Goal: Task Accomplishment & Management: Manage account settings

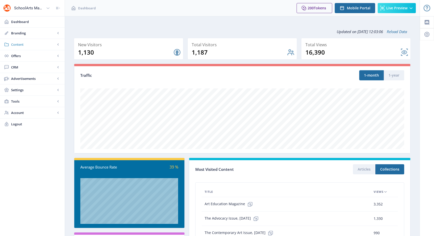
click at [37, 47] on link "Content" at bounding box center [32, 44] width 65 height 11
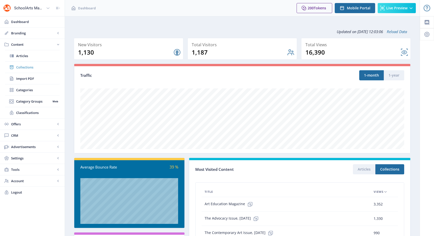
click at [28, 69] on span "Collections" at bounding box center [37, 67] width 43 height 5
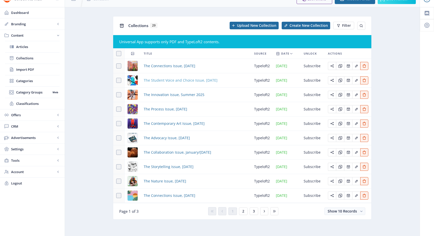
scroll to position [10, 0]
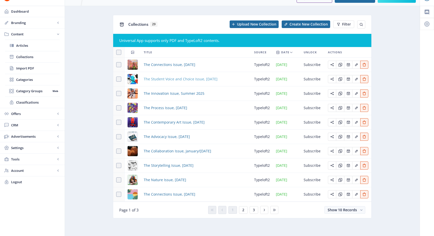
click at [184, 80] on span "The Student Voice and Choice Issue, [DATE]" at bounding box center [181, 79] width 74 height 6
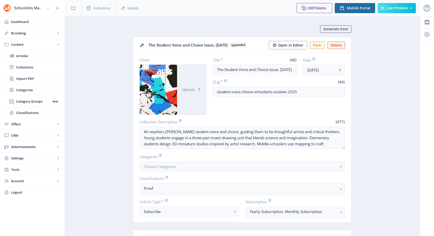
click at [294, 46] on span "Open in Editor" at bounding box center [290, 45] width 25 height 4
click at [285, 44] on span "Open in Editor" at bounding box center [290, 45] width 25 height 4
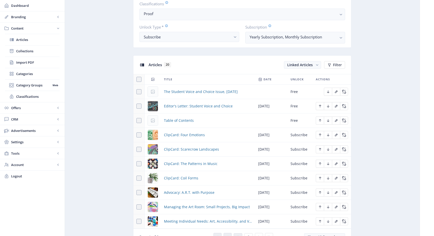
scroll to position [201, 0]
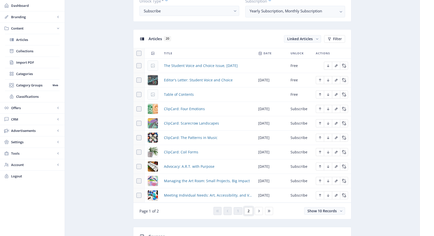
click at [248, 210] on span "2" at bounding box center [249, 211] width 2 height 4
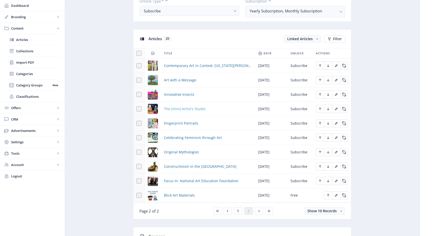
click at [179, 110] on span "The (mini) Artist's Studio" at bounding box center [184, 109] width 41 height 6
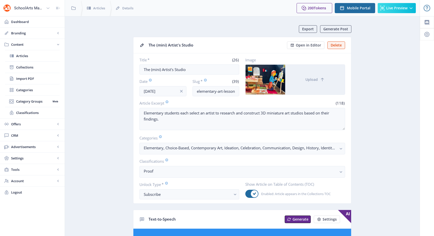
drag, startPoint x: 215, startPoint y: 113, endPoint x: 321, endPoint y: 203, distance: 139.0
click at [321, 203] on nb-card "The (mini) Artist's Studio Open in Editor Delete Title * (26) The (mini) Artist…" at bounding box center [242, 120] width 218 height 167
click at [28, 69] on span "Collections" at bounding box center [37, 67] width 43 height 5
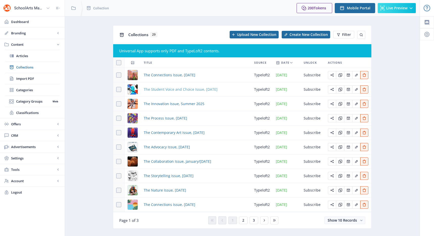
click at [169, 88] on span "The Student Voice and Choice Issue, [DATE]" at bounding box center [181, 89] width 74 height 6
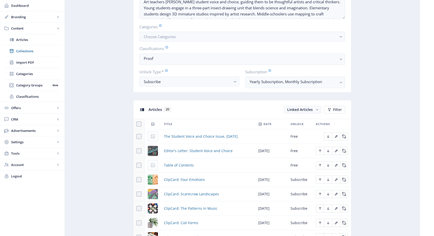
scroll to position [182, 0]
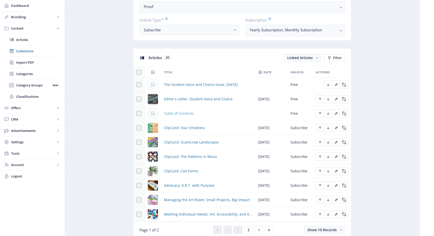
click at [176, 113] on span "Table of Contents" at bounding box center [179, 113] width 30 height 6
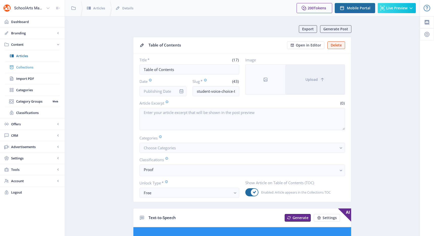
click at [38, 66] on span "Collections" at bounding box center [37, 67] width 43 height 5
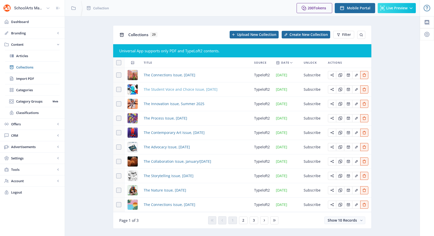
click at [183, 90] on span "The Student Voice and Choice Issue, [DATE]" at bounding box center [181, 89] width 74 height 6
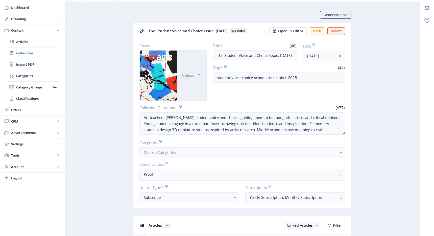
scroll to position [32, 0]
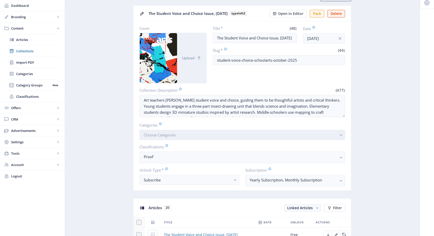
click at [193, 135] on button "Choose Categories" at bounding box center [242, 135] width 206 height 10
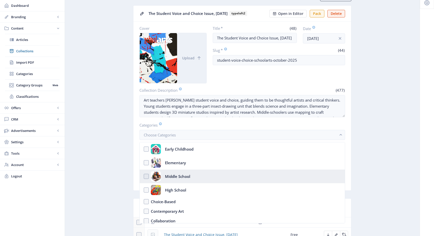
scroll to position [3, 0]
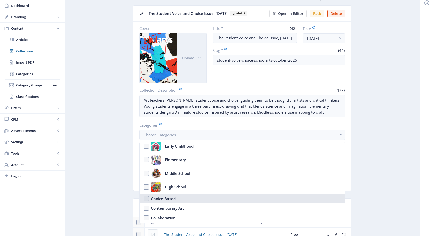
click at [165, 200] on div "Choice-Based" at bounding box center [163, 199] width 25 height 6
checkbox input "true"
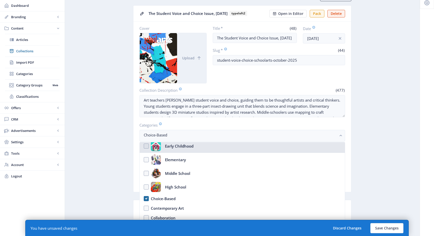
click at [170, 148] on div "Early Childhood" at bounding box center [179, 146] width 29 height 10
checkbox input "true"
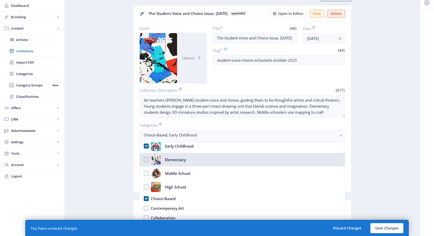
click at [169, 157] on div "Elementary" at bounding box center [175, 160] width 21 height 10
checkbox input "true"
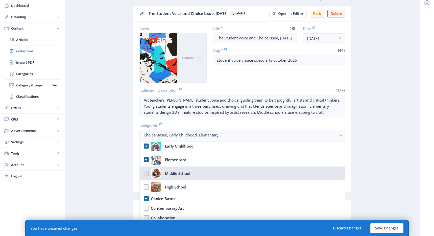
click at [174, 173] on div "Middle School" at bounding box center [177, 173] width 25 height 10
checkbox input "true"
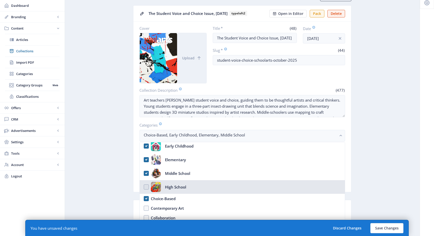
click at [173, 186] on div "High School" at bounding box center [175, 187] width 21 height 10
checkbox input "true"
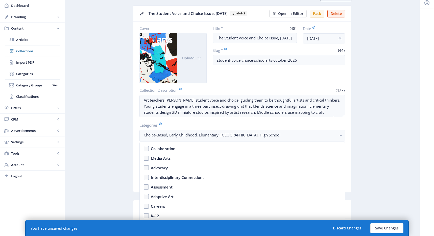
scroll to position [76, 0]
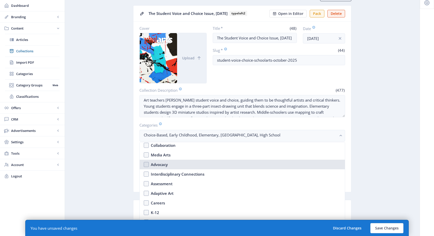
click at [164, 165] on div "Advocacy" at bounding box center [159, 164] width 17 height 6
checkbox input "true"
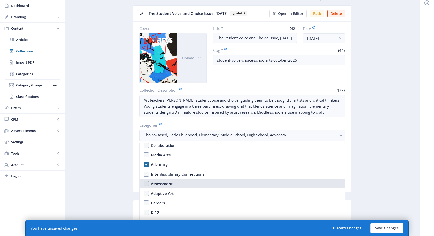
click at [165, 184] on div "Assessment" at bounding box center [162, 184] width 22 height 6
checkbox input "true"
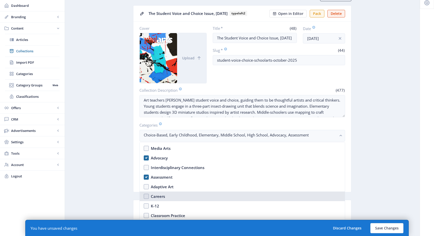
click at [160, 195] on div "Careers" at bounding box center [158, 196] width 14 height 6
checkbox input "true"
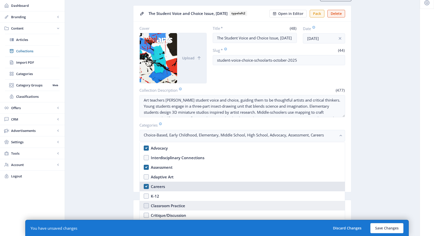
scroll to position [99, 0]
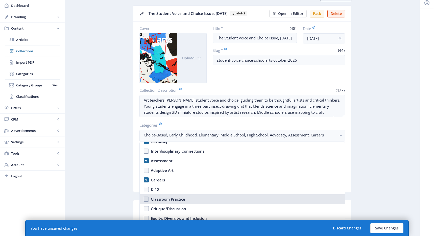
click at [171, 197] on div "Classroom Practice" at bounding box center [168, 199] width 34 height 6
checkbox input "true"
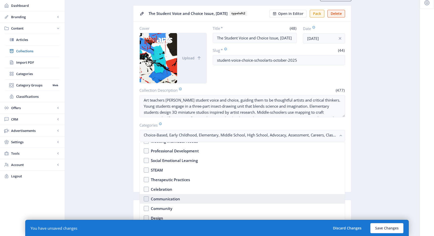
scroll to position [208, 0]
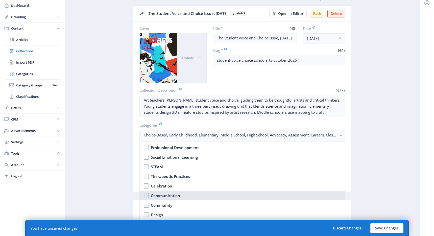
click at [175, 197] on div "Communication" at bounding box center [165, 195] width 29 height 6
checkbox input "true"
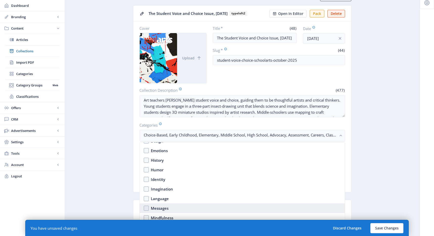
scroll to position [285, 0]
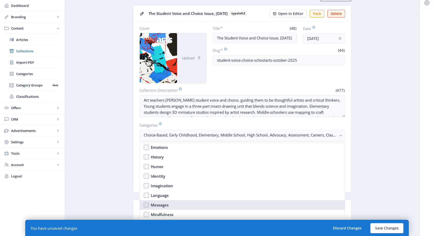
click at [164, 206] on div "Messages" at bounding box center [160, 205] width 18 height 6
checkbox input "true"
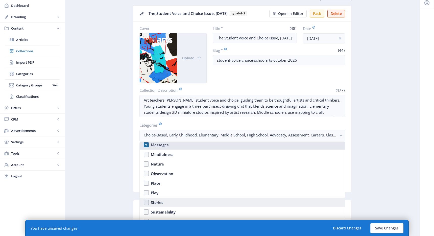
scroll to position [357, 0]
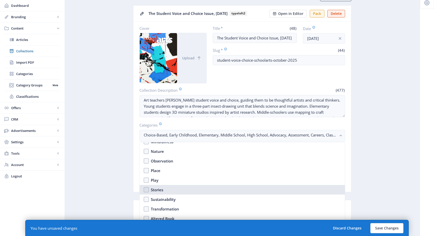
click at [169, 191] on nb-option "Stories" at bounding box center [242, 190] width 205 height 10
checkbox input "true"
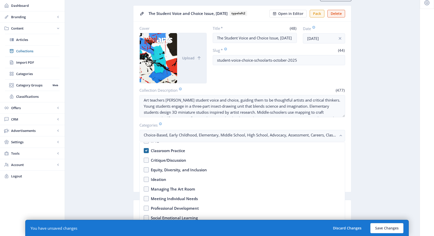
scroll to position [131, 0]
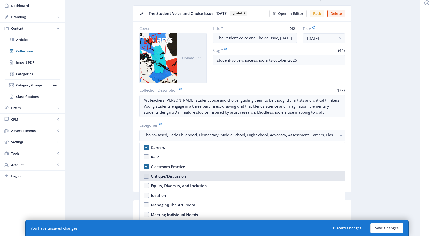
click at [170, 178] on div "Critique/Discussion" at bounding box center [168, 176] width 35 height 6
checkbox input "true"
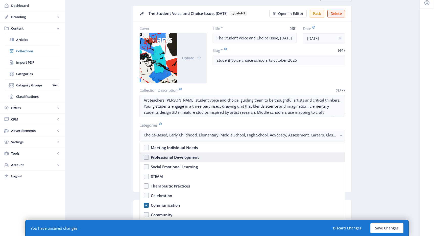
scroll to position [192, 0]
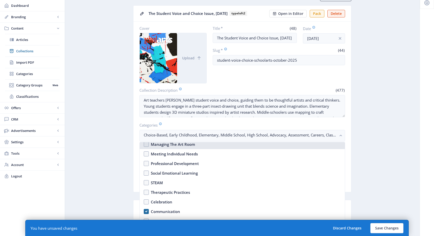
click at [174, 146] on div "Managing The Art Room" at bounding box center [173, 144] width 44 height 6
checkbox input "true"
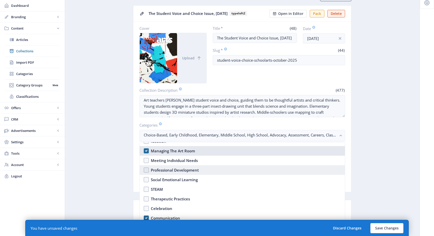
scroll to position [182, 0]
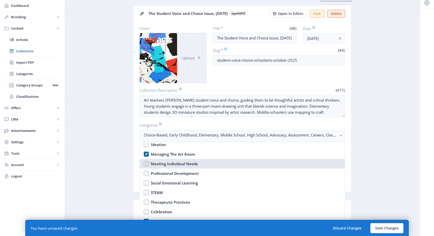
click at [182, 161] on div "Meeting Individual Needs" at bounding box center [174, 164] width 47 height 6
checkbox input "true"
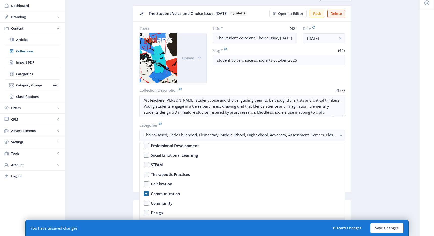
scroll to position [230, 0]
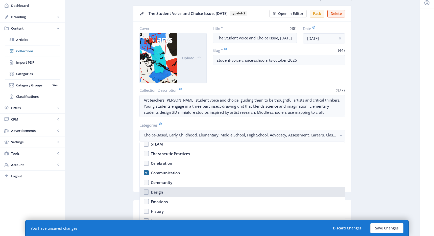
click at [176, 194] on nb-option "Design" at bounding box center [242, 192] width 205 height 10
checkbox input "true"
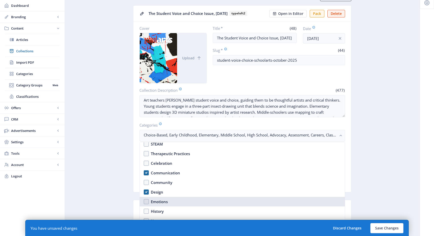
click at [175, 200] on nb-option "Emotions" at bounding box center [242, 202] width 205 height 10
checkbox input "true"
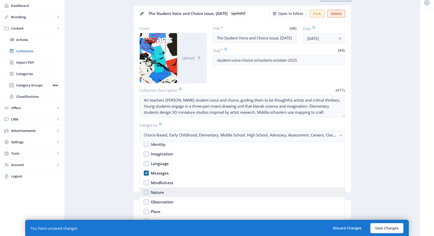
scroll to position [340, 0]
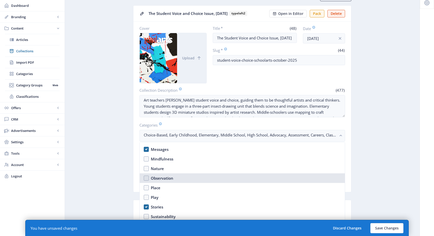
click at [170, 180] on div "Observation" at bounding box center [162, 178] width 22 height 6
checkbox input "true"
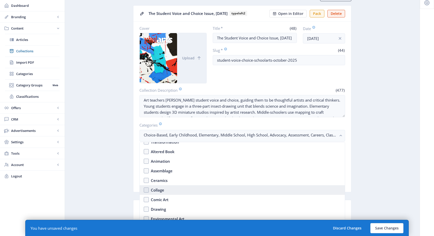
scroll to position [431, 0]
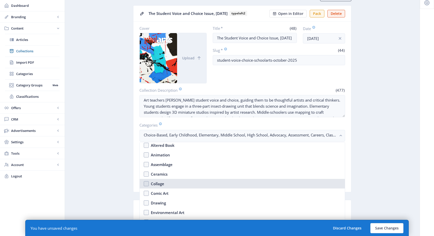
click at [174, 183] on nb-option "Collage" at bounding box center [242, 184] width 205 height 10
checkbox input "true"
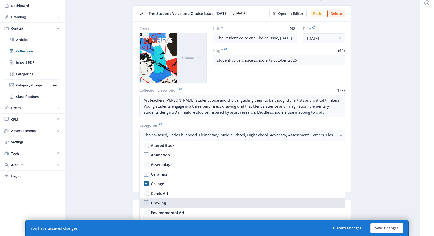
click at [166, 204] on nb-option "Drawing" at bounding box center [242, 203] width 205 height 10
checkbox input "true"
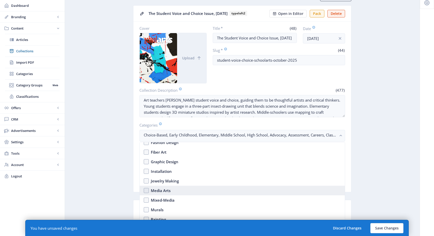
scroll to position [514, 0]
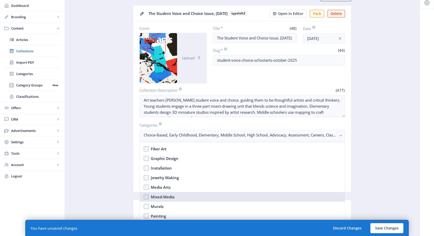
click at [169, 194] on div "Mixed-Media" at bounding box center [163, 197] width 24 height 6
checkbox input "true"
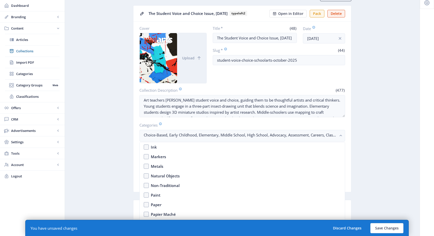
scroll to position [790, 0]
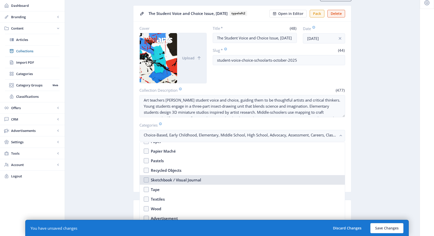
click at [173, 181] on div "Sketchbook / Visual Journal" at bounding box center [176, 180] width 50 height 6
checkbox input "true"
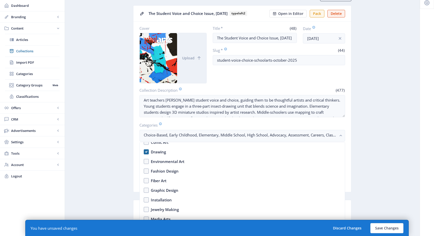
scroll to position [345, 0]
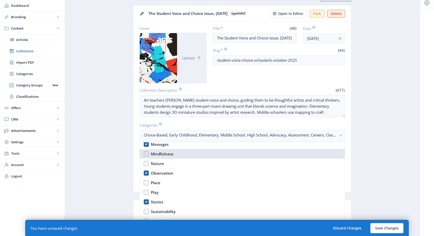
click at [169, 156] on div "Mindfulness" at bounding box center [162, 154] width 22 height 6
checkbox input "true"
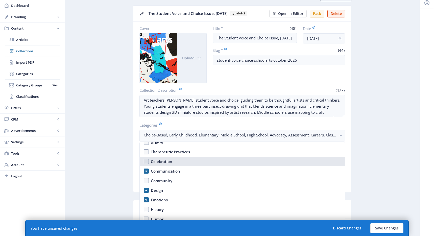
click at [154, 160] on div "Celebration" at bounding box center [161, 161] width 21 height 6
checkbox input "true"
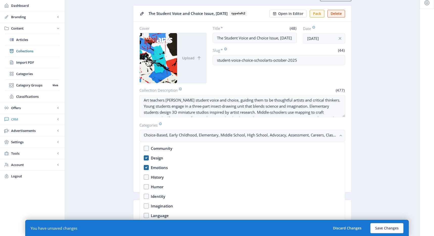
scroll to position [177, 0]
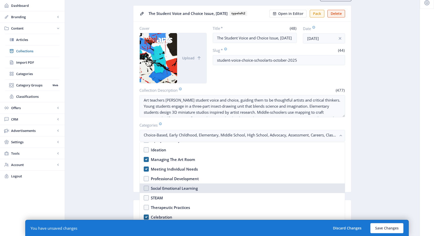
click at [160, 187] on div "Social Emotional Learning" at bounding box center [174, 188] width 47 height 6
checkbox input "true"
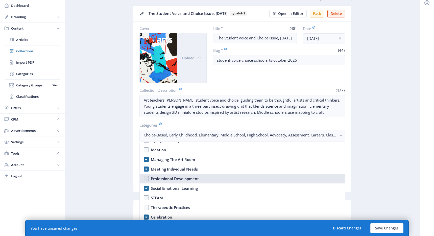
click at [165, 180] on div "Professional Development" at bounding box center [175, 179] width 48 height 6
checkbox input "true"
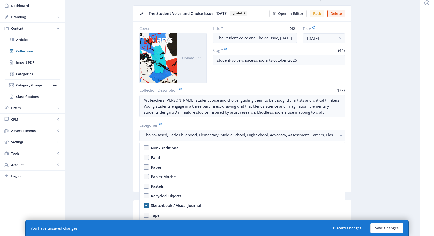
scroll to position [748, 0]
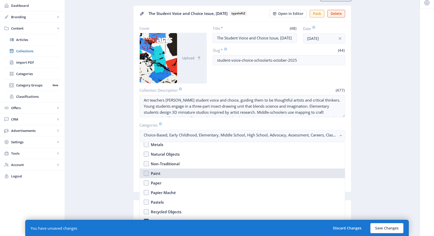
click at [148, 173] on nb-option "Paint" at bounding box center [242, 173] width 205 height 10
checkbox input "true"
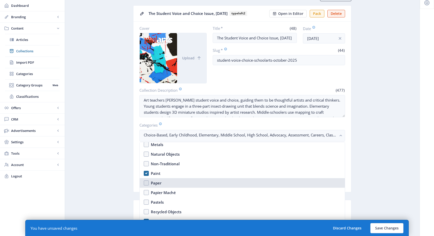
click at [148, 182] on nb-option "Paper" at bounding box center [242, 183] width 205 height 10
checkbox input "true"
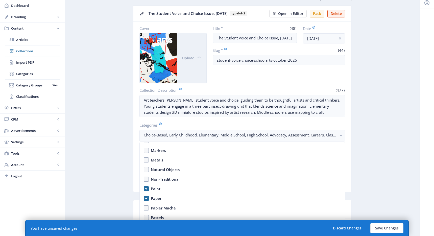
scroll to position [726, 0]
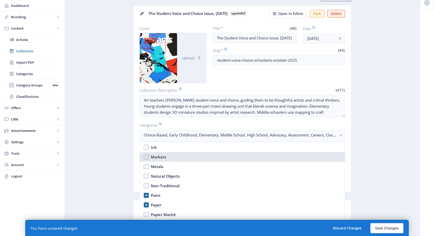
click at [148, 156] on nb-option "Markers" at bounding box center [242, 157] width 205 height 10
checkbox input "true"
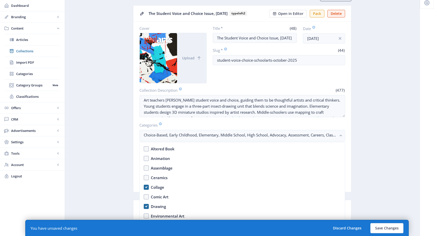
scroll to position [560, 0]
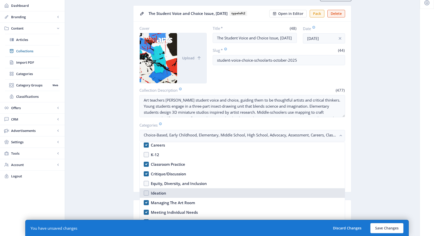
click at [165, 191] on div "Ideation" at bounding box center [158, 193] width 15 height 6
checkbox input "true"
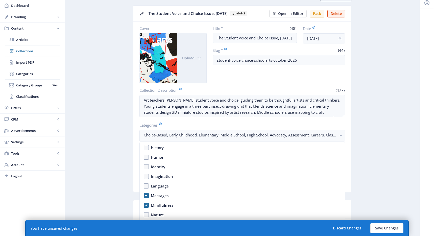
scroll to position [291, 0]
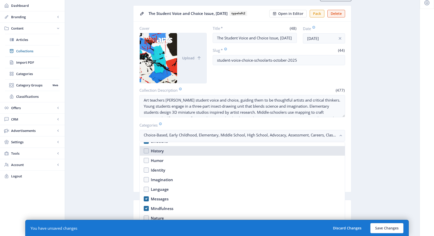
click at [147, 151] on nb-option "History" at bounding box center [242, 151] width 205 height 10
checkbox input "false"
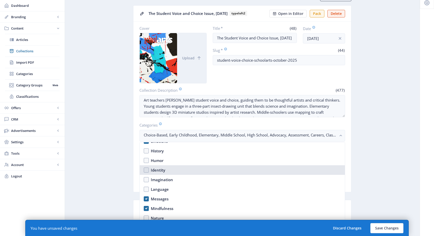
click at [148, 170] on nb-option "Identity" at bounding box center [242, 170] width 205 height 10
checkbox input "true"
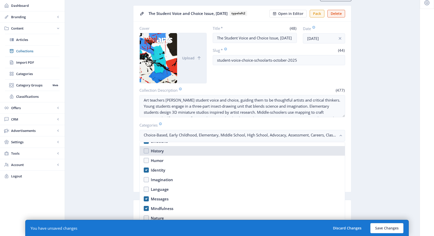
click at [146, 153] on nb-option "History" at bounding box center [242, 151] width 205 height 10
checkbox input "true"
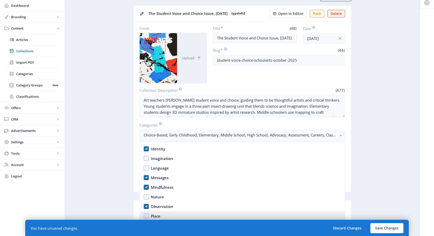
scroll to position [340, 0]
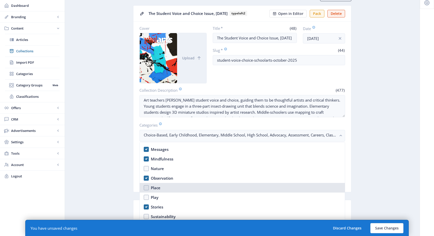
click at [145, 187] on nb-option "Place" at bounding box center [242, 188] width 205 height 10
checkbox input "true"
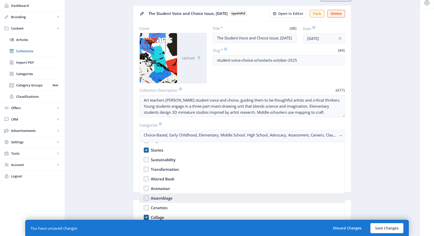
scroll to position [400, 0]
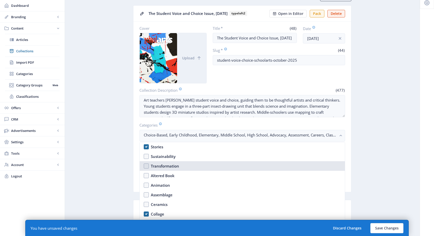
click at [157, 166] on div "Transformation" at bounding box center [165, 166] width 28 height 6
checkbox input "true"
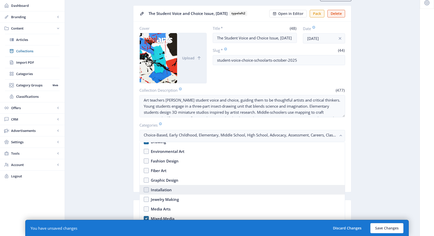
scroll to position [495, 0]
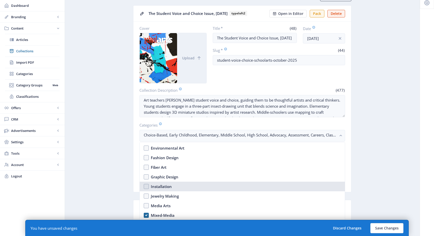
click at [166, 186] on div "Installation" at bounding box center [161, 186] width 21 height 6
checkbox input "true"
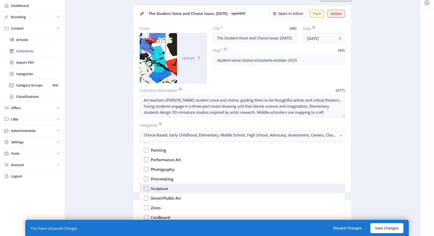
scroll to position [583, 0]
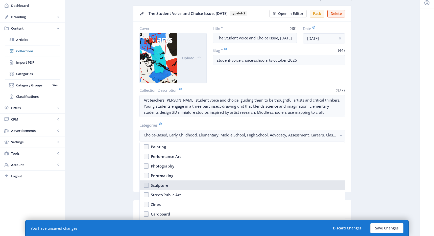
click at [176, 187] on nb-option "Sculpture" at bounding box center [242, 185] width 205 height 10
checkbox input "true"
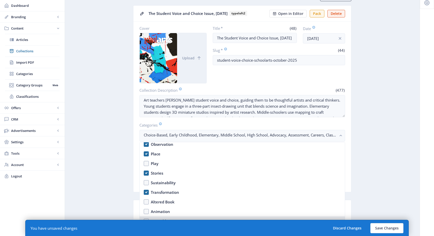
scroll to position [397, 0]
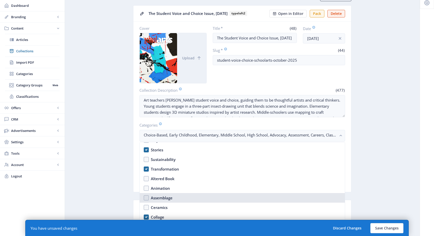
click at [178, 197] on nb-option "Assemblage" at bounding box center [242, 198] width 205 height 10
checkbox input "true"
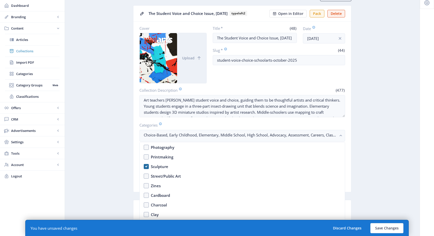
scroll to position [627, 0]
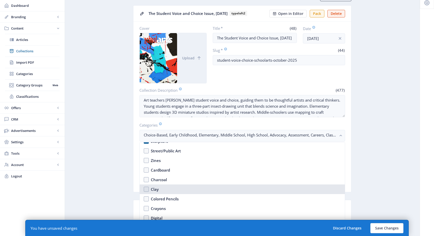
click at [158, 190] on div "Clay" at bounding box center [155, 189] width 8 height 6
checkbox input "true"
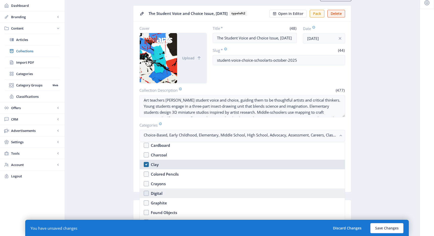
scroll to position [686, 0]
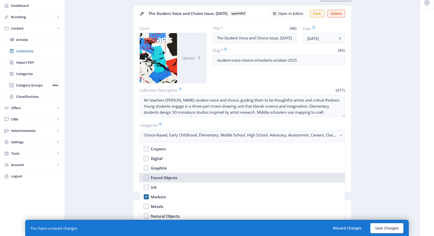
click at [166, 178] on div "Found Objects" at bounding box center [164, 178] width 26 height 6
checkbox input "true"
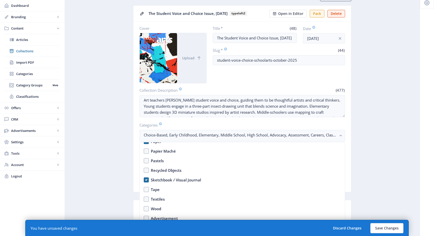
scroll to position [765, 0]
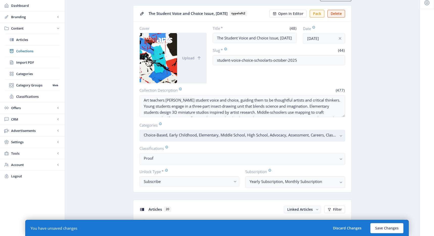
click at [223, 135] on nb-select-label "Choice-Based, Early Childhood, Elementary, Middle School, High School, Advocacy…" at bounding box center [240, 135] width 193 height 6
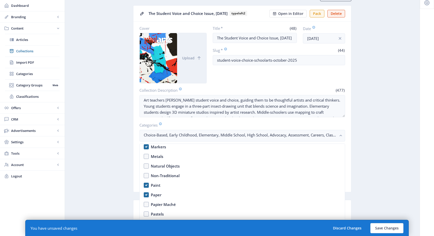
scroll to position [703, 0]
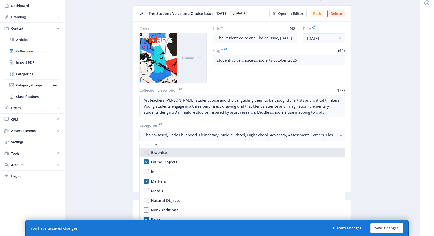
click at [155, 154] on div "Graphite" at bounding box center [159, 152] width 16 height 6
checkbox input "true"
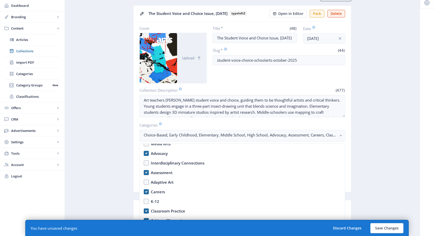
scroll to position [74, 0]
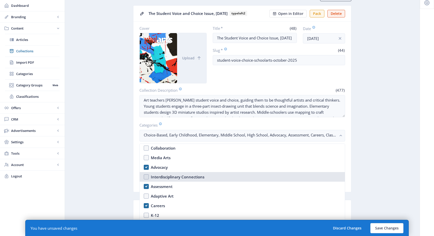
click at [160, 175] on div "Interdisciplinary Connections" at bounding box center [178, 177] width 54 height 6
checkbox input "true"
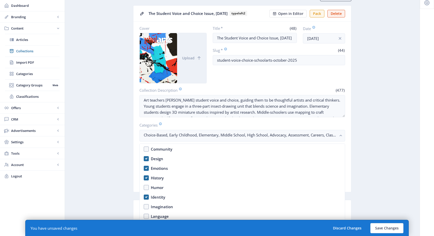
scroll to position [291, 0]
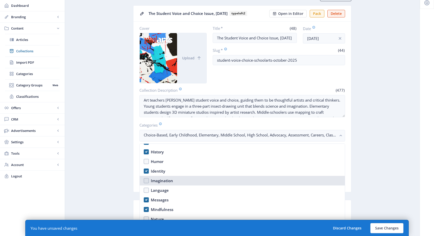
click at [169, 179] on div "Imagination" at bounding box center [162, 181] width 22 height 6
checkbox input "true"
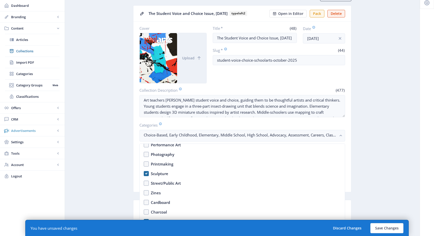
scroll to position [573, 0]
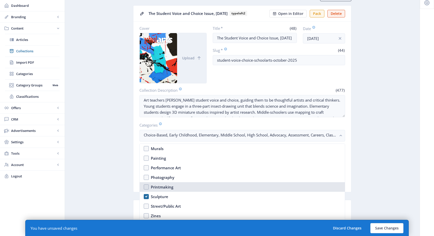
click at [148, 186] on nb-option "Printmaking" at bounding box center [242, 187] width 205 height 10
checkbox input "true"
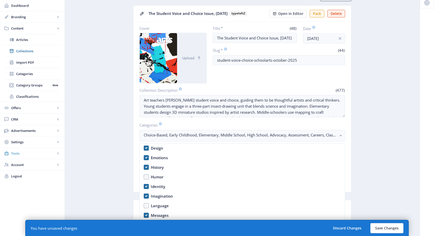
scroll to position [287, 0]
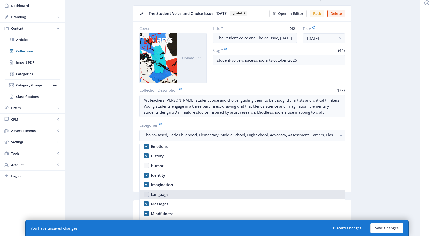
click at [155, 193] on div "Language" at bounding box center [160, 194] width 18 height 6
checkbox input "true"
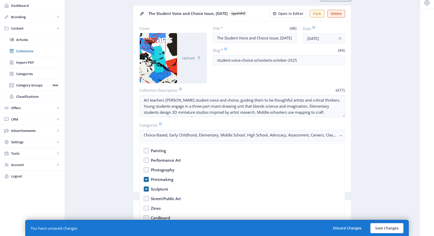
scroll to position [587, 0]
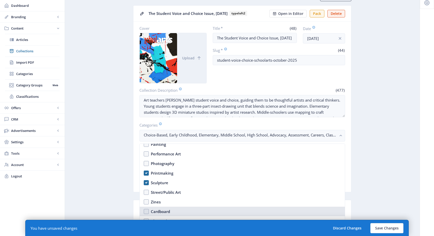
click at [147, 212] on nb-option "Cardboard" at bounding box center [242, 212] width 205 height 10
checkbox input "true"
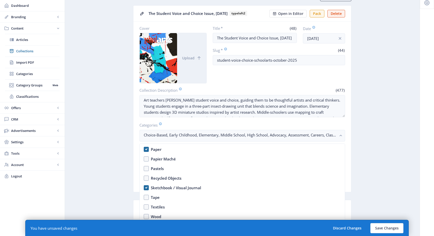
scroll to position [790, 0]
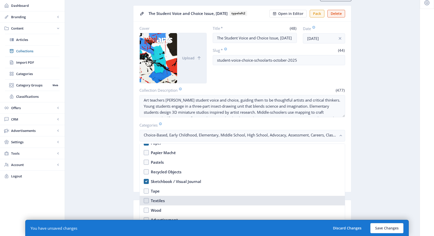
click at [146, 201] on nb-option "Textiles" at bounding box center [242, 201] width 205 height 10
checkbox input "true"
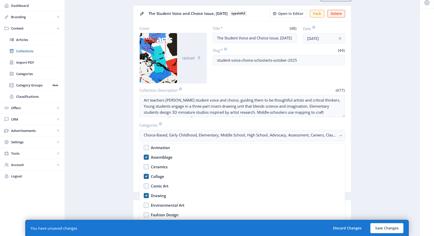
scroll to position [408, 0]
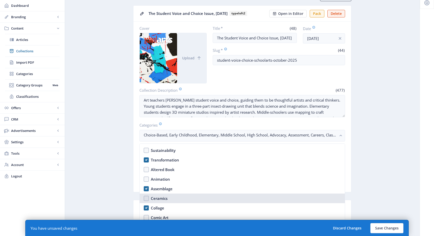
click at [147, 198] on nb-option "Ceramics" at bounding box center [242, 198] width 205 height 10
checkbox input "true"
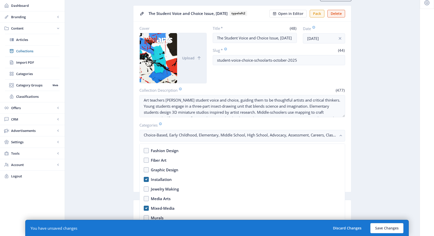
scroll to position [501, 0]
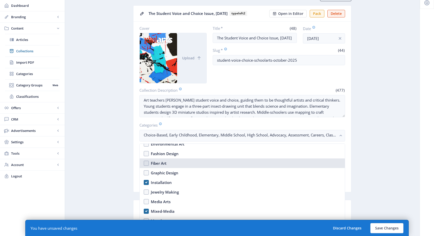
click at [147, 164] on nb-option "Fiber Art" at bounding box center [242, 163] width 205 height 10
checkbox input "true"
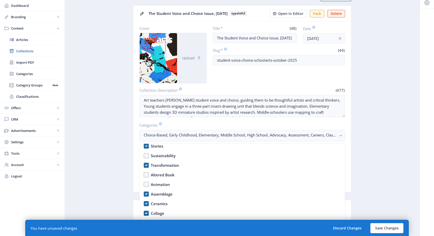
scroll to position [399, 0]
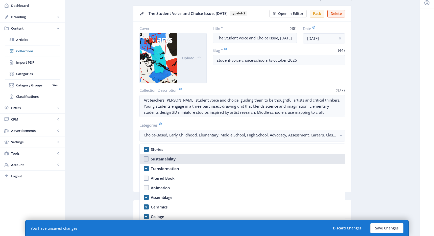
click at [146, 158] on nb-option "Sustainability" at bounding box center [242, 159] width 205 height 10
checkbox input "true"
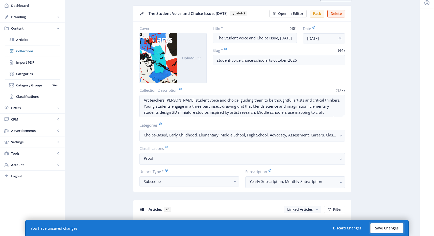
click at [380, 228] on button "Save Changes" at bounding box center [386, 228] width 33 height 10
click at [381, 228] on button "Save Changes" at bounding box center [386, 228] width 33 height 10
click at [381, 229] on button "Save Changes" at bounding box center [386, 228] width 33 height 10
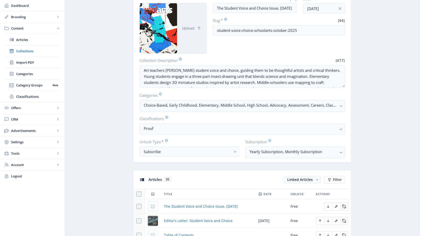
scroll to position [0, 0]
